Goal: Understand site structure: Grasp the organization and layout of the website

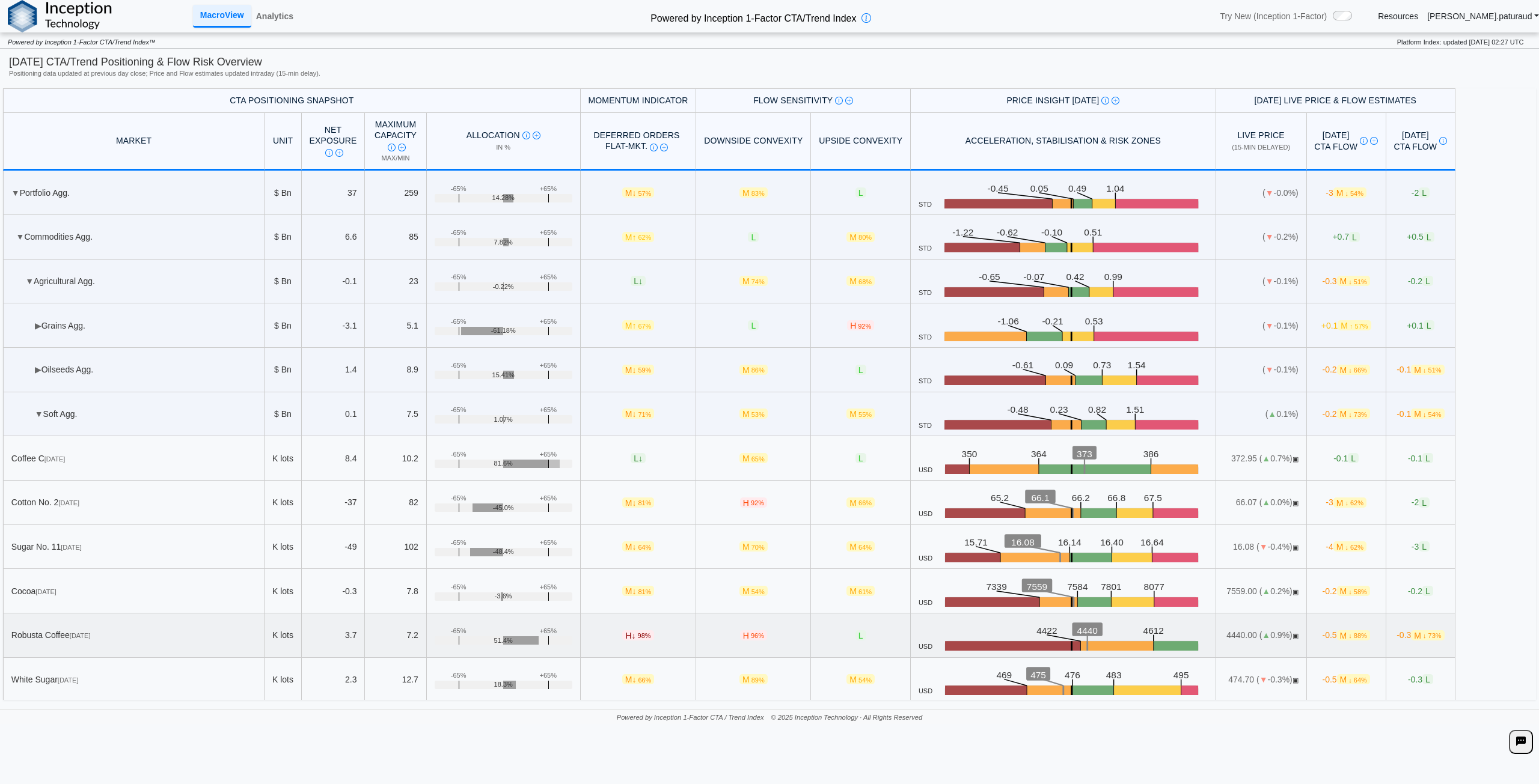
scroll to position [130, 0]
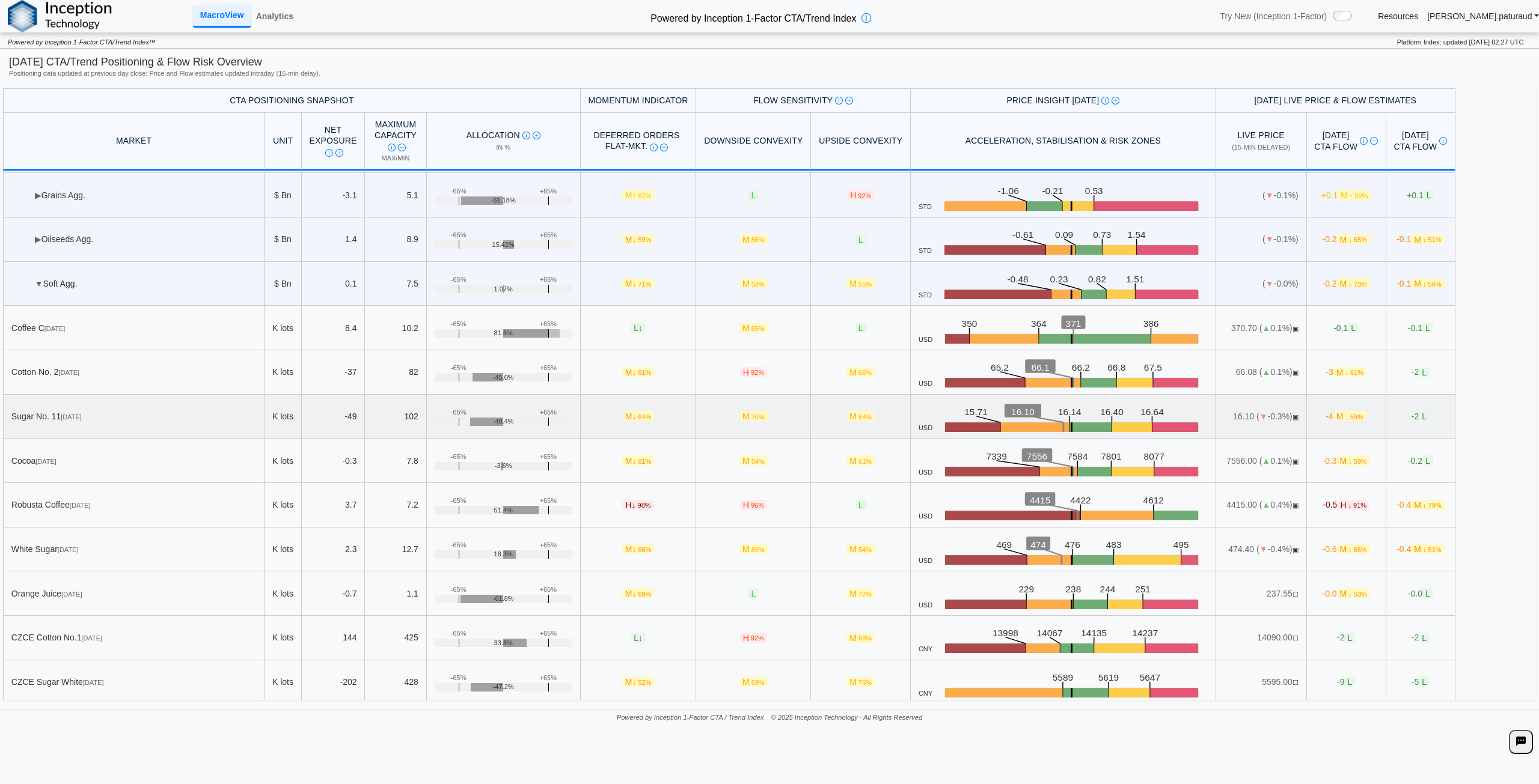
click at [1073, 429] on rect at bounding box center [1091, 429] width 42 height 12
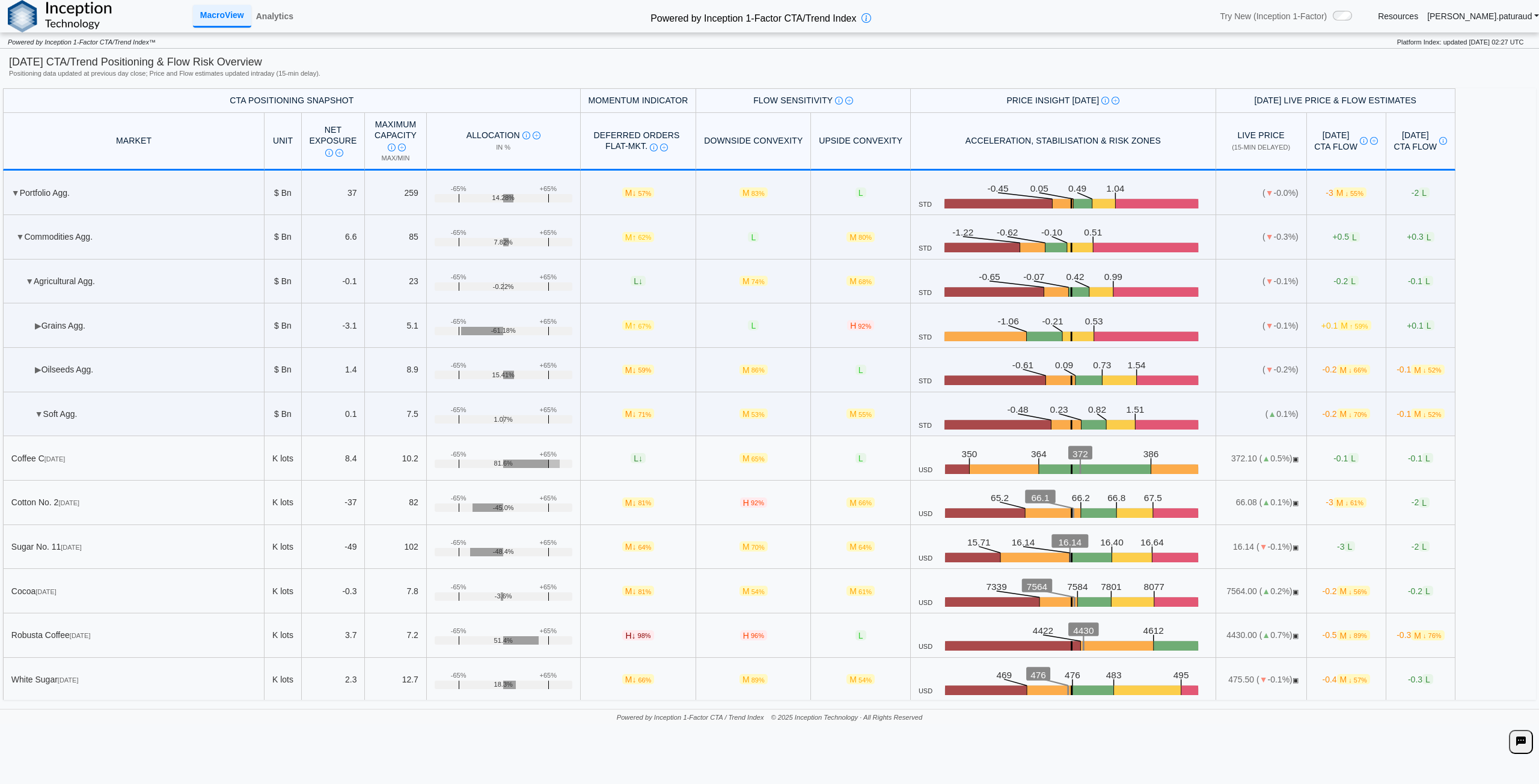
scroll to position [130, 0]
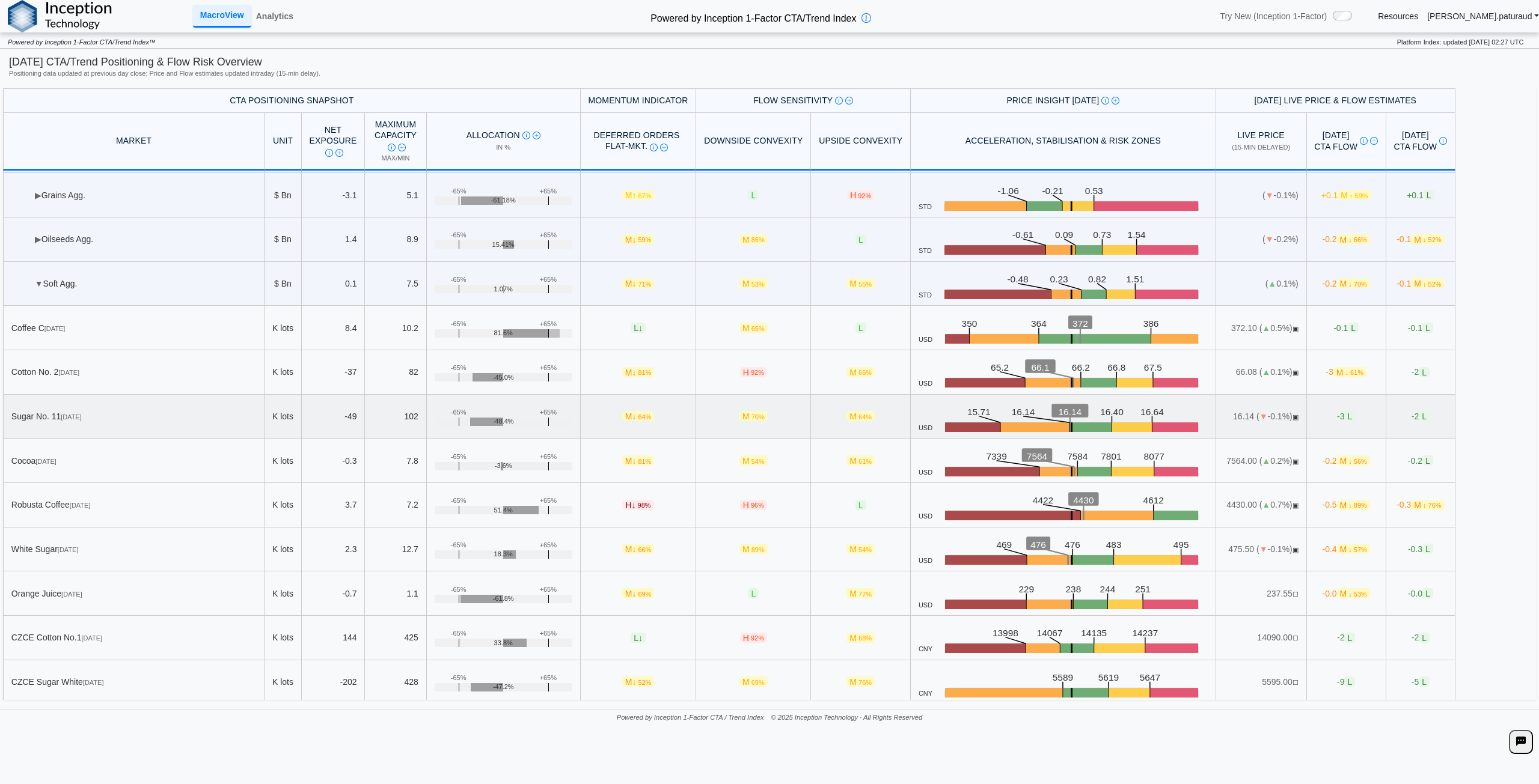
click at [1075, 425] on rect at bounding box center [1091, 429] width 42 height 12
click at [32, 200] on td "▶ Grains Agg." at bounding box center [133, 195] width 262 height 44
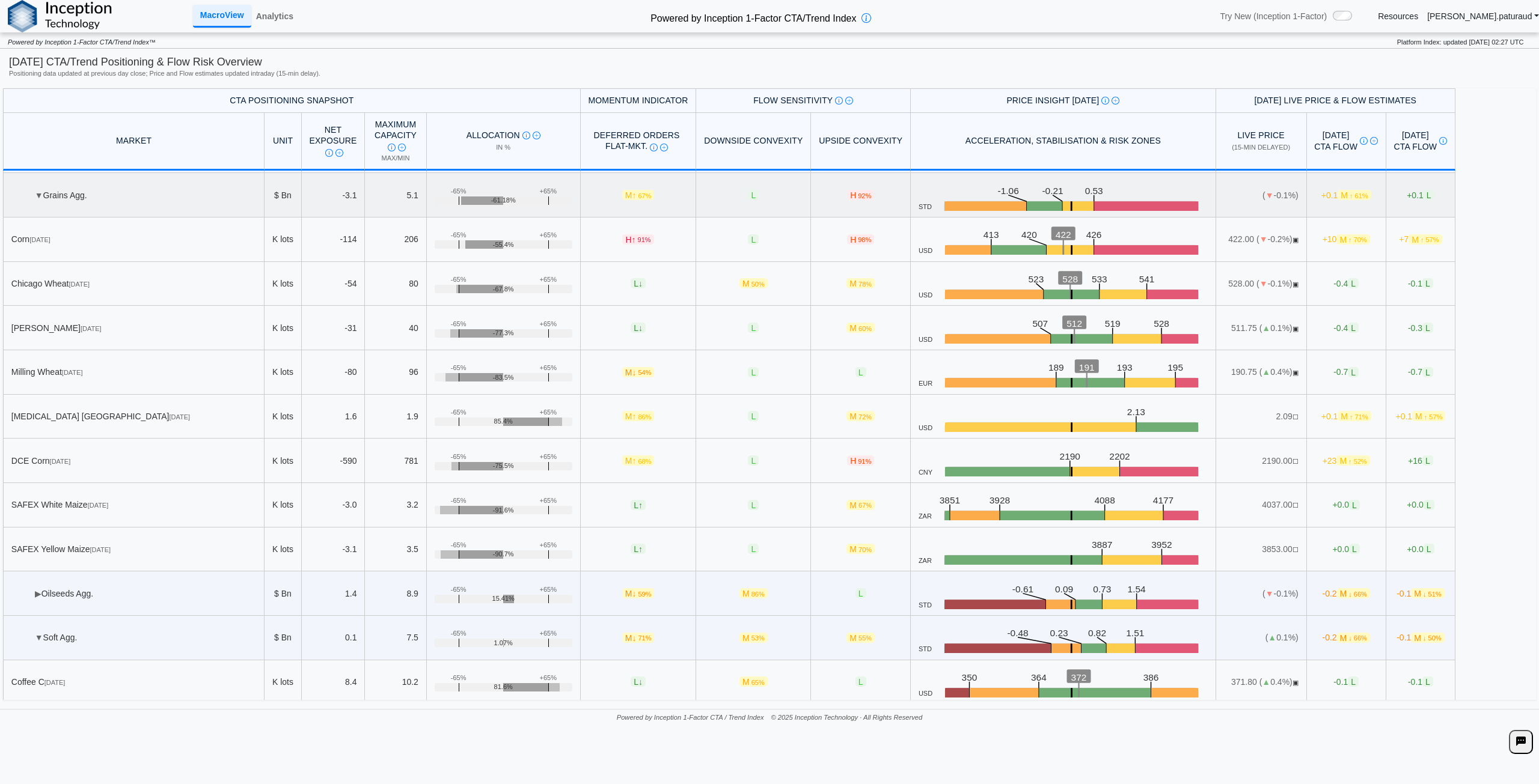
click at [37, 190] on span "▼" at bounding box center [39, 195] width 8 height 10
